Goal: Task Accomplishment & Management: Use online tool/utility

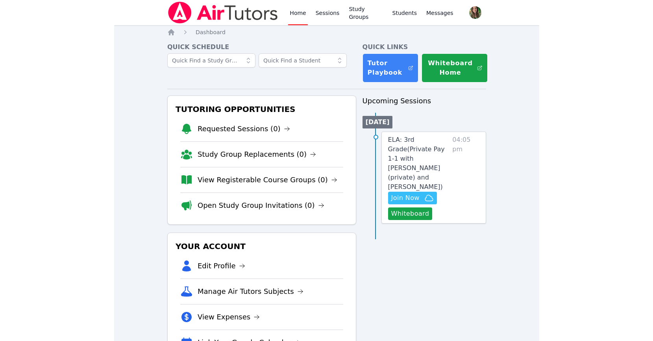
scroll to position [16, 0]
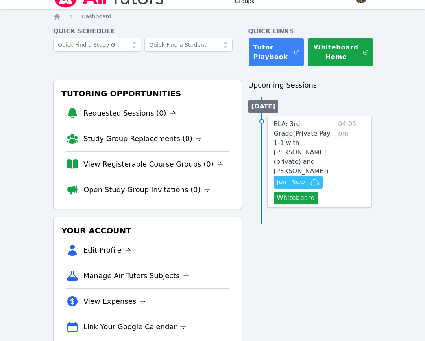
click at [420, 103] on div "Home Sessions Study Groups Students Messages Open user menu Melissa Hammer Open…" at bounding box center [212, 173] width 425 height 378
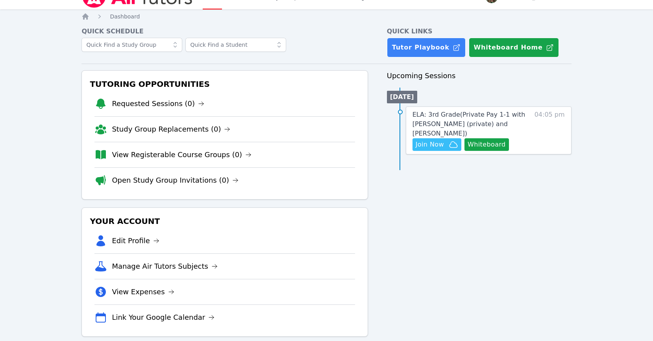
scroll to position [0, 0]
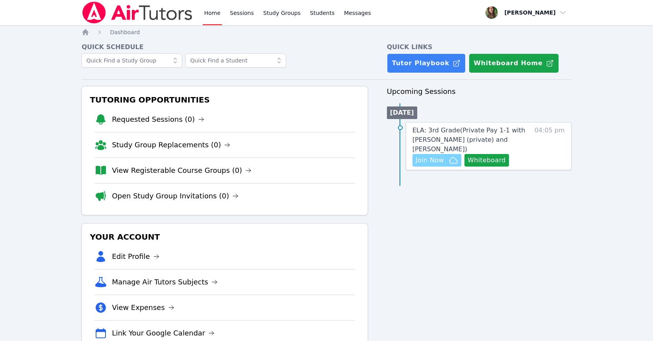
click at [422, 159] on span "Join Now" at bounding box center [429, 160] width 28 height 9
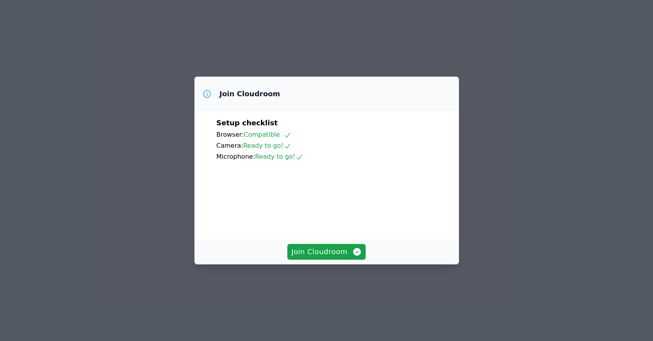
click at [343, 265] on div "Join Cloudroom" at bounding box center [326, 252] width 264 height 25
click at [324, 258] on span "Join Cloudroom" at bounding box center [326, 252] width 70 height 11
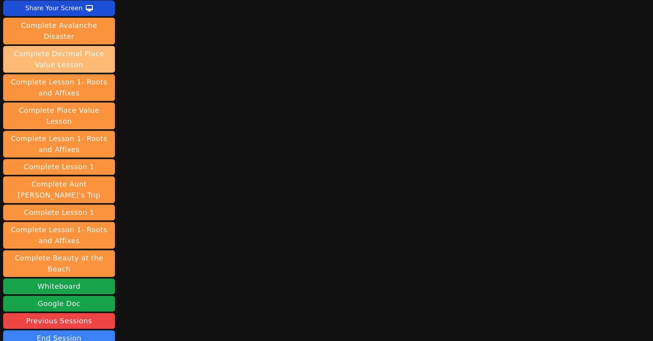
scroll to position [131, 0]
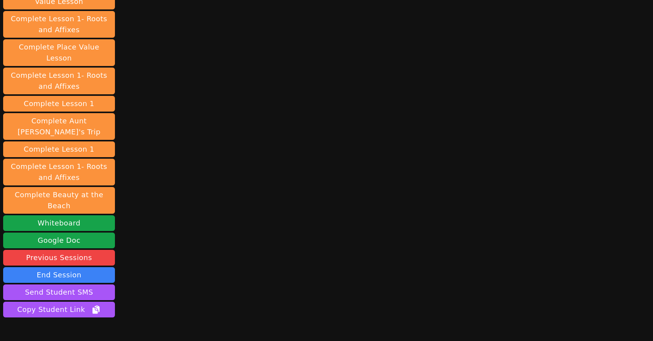
click at [66, 267] on button "End Session" at bounding box center [59, 275] width 112 height 16
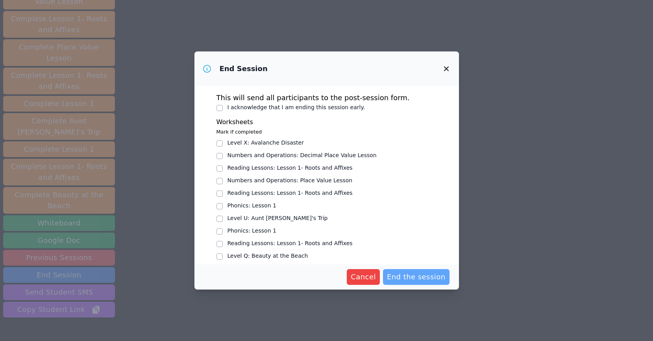
click at [409, 277] on span "End the session" at bounding box center [416, 277] width 59 height 11
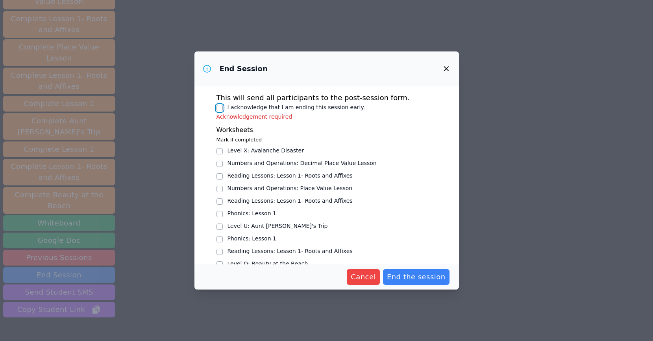
click at [221, 107] on input "I acknowledge that I am ending this session early." at bounding box center [219, 108] width 6 height 6
checkbox input "true"
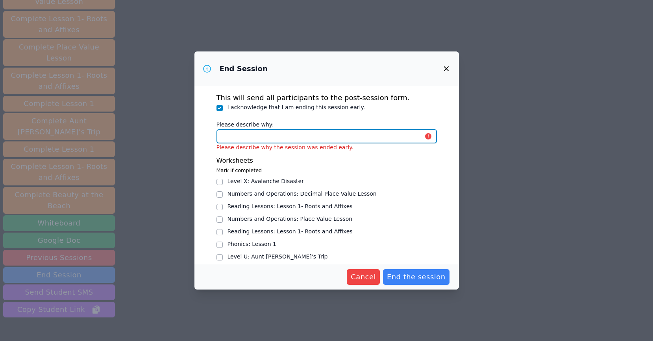
click at [249, 135] on input "Please describe why:" at bounding box center [326, 136] width 220 height 14
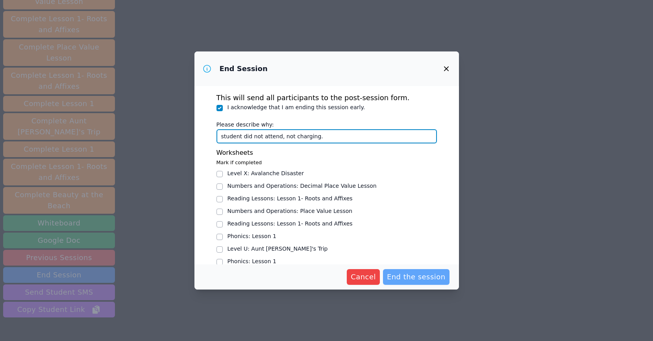
type input "student did not attend, not charging."
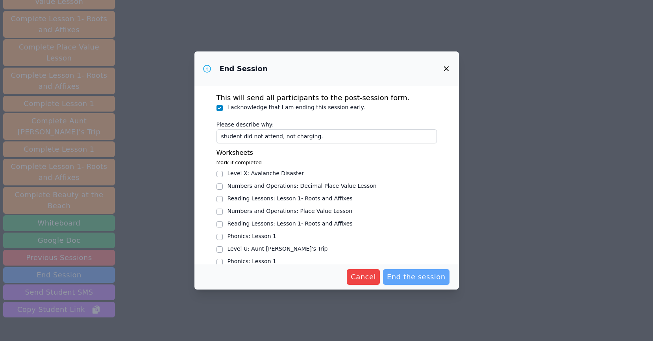
click at [431, 272] on span "End the session" at bounding box center [416, 277] width 59 height 11
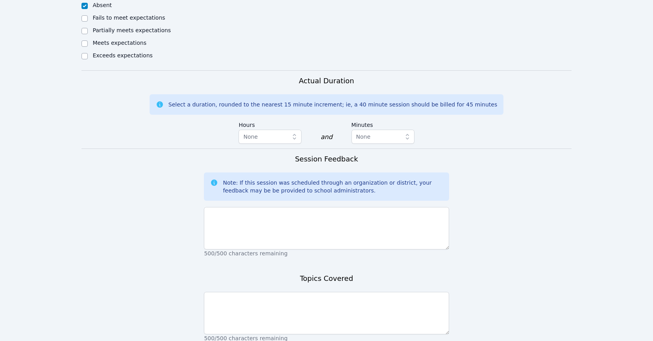
scroll to position [443, 0]
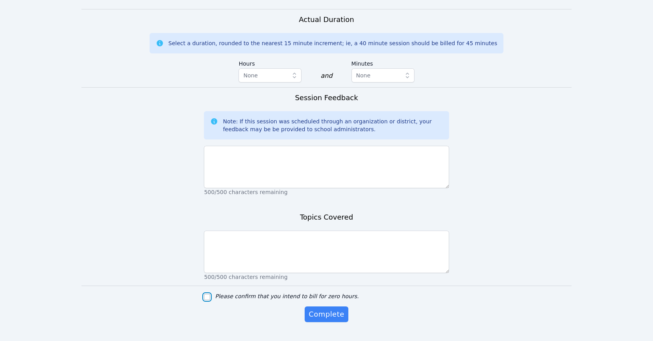
click at [209, 294] on input "Please confirm that you intend to bill for zero hours." at bounding box center [207, 297] width 6 height 6
checkbox input "true"
click at [324, 309] on span "Complete" at bounding box center [325, 314] width 35 height 11
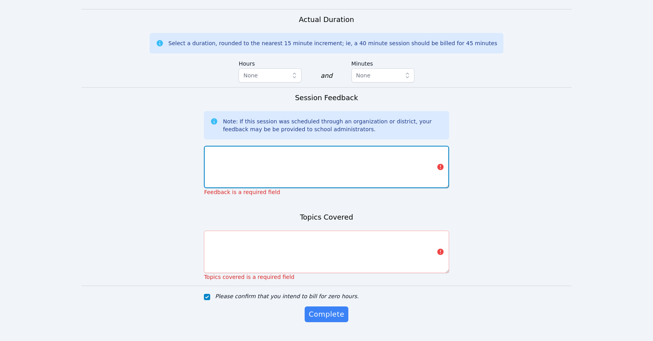
click at [263, 146] on textarea at bounding box center [326, 167] width 245 height 42
type textarea "n/a"
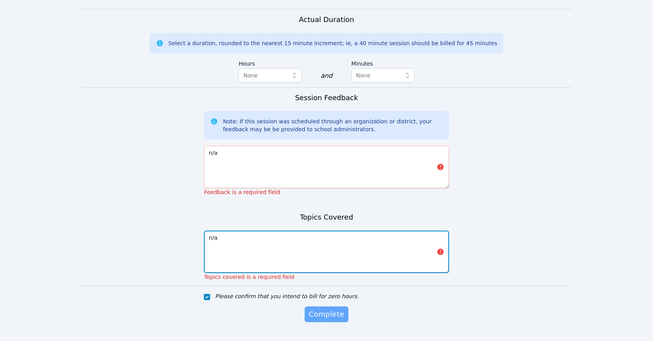
type textarea "n/a"
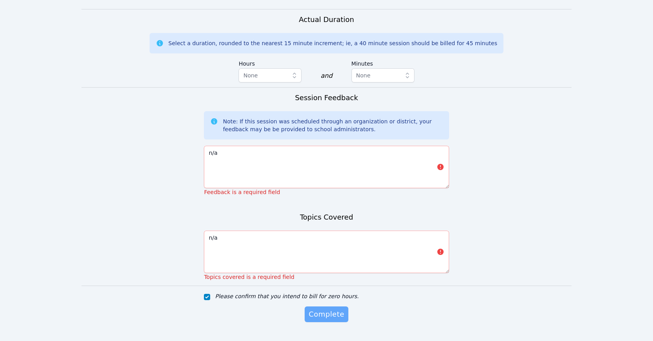
click at [328, 309] on span "Complete" at bounding box center [325, 314] width 35 height 11
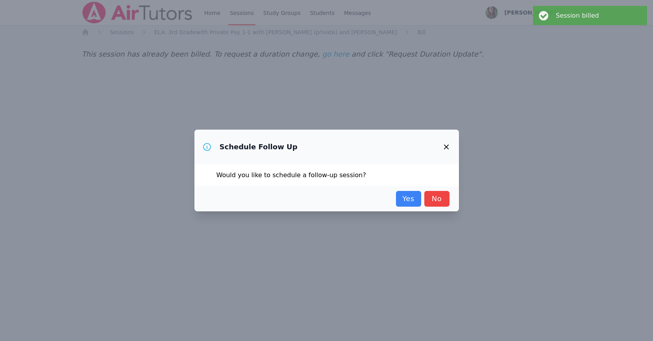
scroll to position [0, 0]
click at [435, 194] on link "No" at bounding box center [436, 199] width 25 height 16
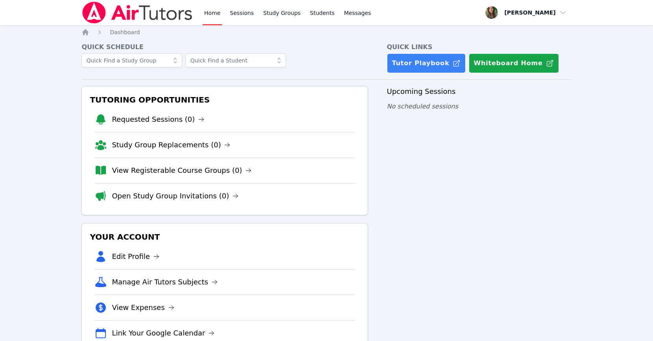
click at [122, 24] on div at bounding box center [136, 12] width 111 height 25
